Goal: Information Seeking & Learning: Learn about a topic

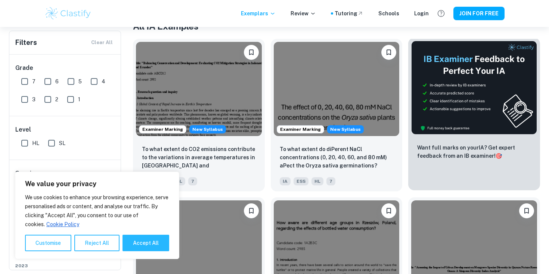
scroll to position [264, 0]
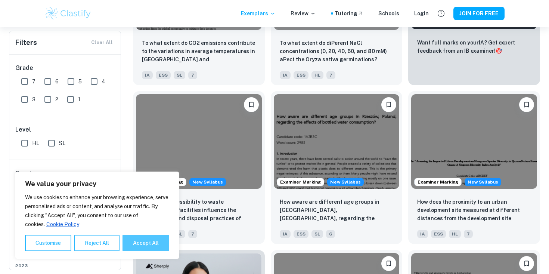
click at [141, 242] on button "Accept All" at bounding box center [146, 243] width 47 height 16
checkbox input "true"
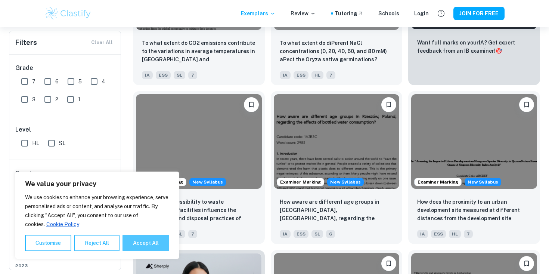
checkbox input "true"
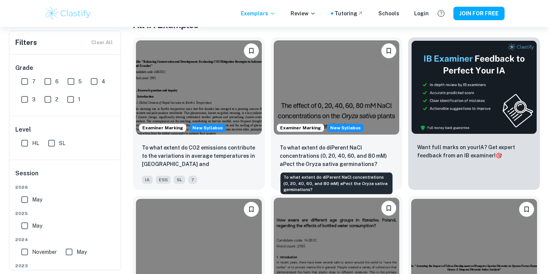
scroll to position [158, 0]
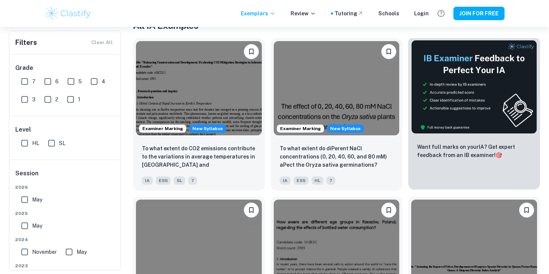
click at [469, 103] on img at bounding box center [474, 87] width 126 height 94
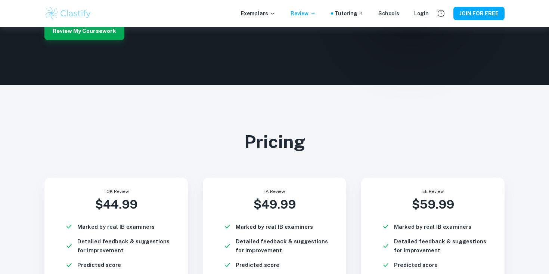
scroll to position [1862, 0]
